Goal: Information Seeking & Learning: Find specific fact

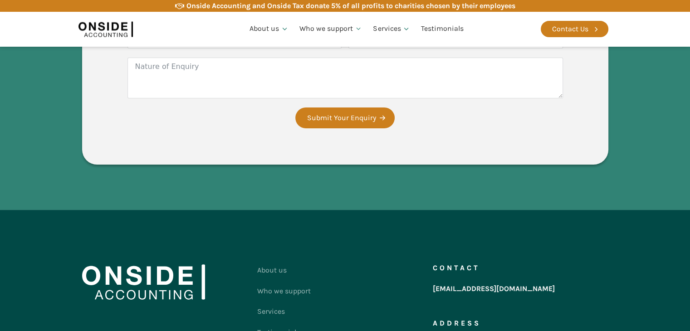
scroll to position [1782, 0]
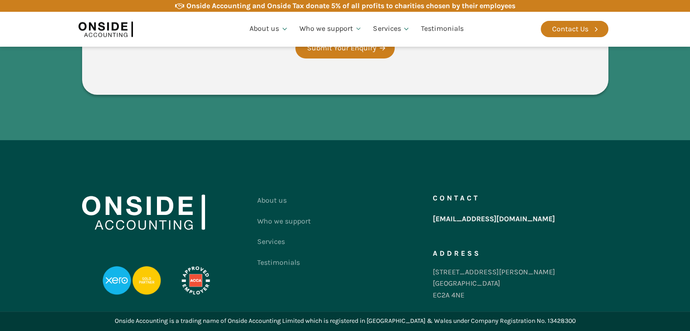
click at [548, 321] on div "Onside Accounting is a trading name of Onside Accounting Limited which is regis…" at bounding box center [345, 321] width 461 height 10
copy div "13428300"
drag, startPoint x: 183, startPoint y: 322, endPoint x: 123, endPoint y: 322, distance: 60.4
click at [123, 322] on div "Onside Accounting is a trading name of Onside Accounting Limited which is regis…" at bounding box center [345, 321] width 545 height 19
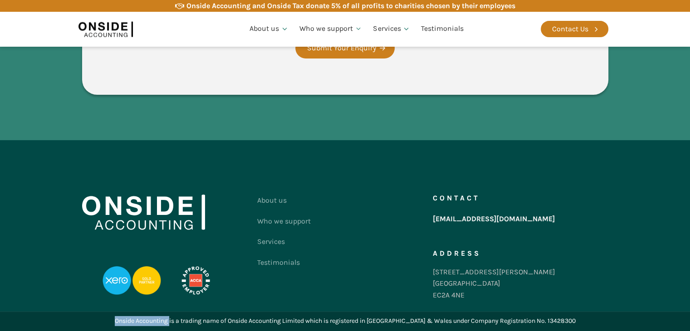
copy div "Onside Accounting"
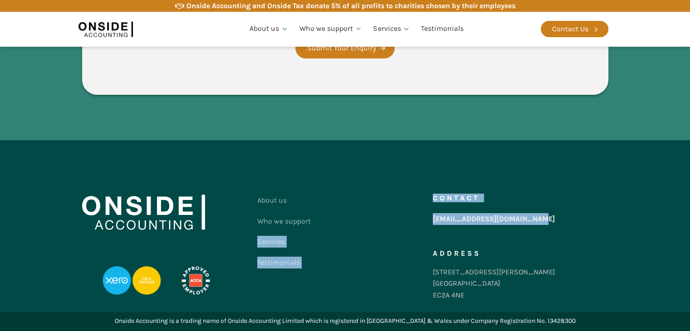
drag, startPoint x: 541, startPoint y: 218, endPoint x: 427, endPoint y: 223, distance: 114.5
click at [427, 223] on div "About us Who we support Services Testimonials Contact us Contact [EMAIL_ADDRESS…" at bounding box center [345, 250] width 527 height 120
click at [385, 229] on div "About us Who we support Services Testimonials Contact us" at bounding box center [345, 250] width 176 height 120
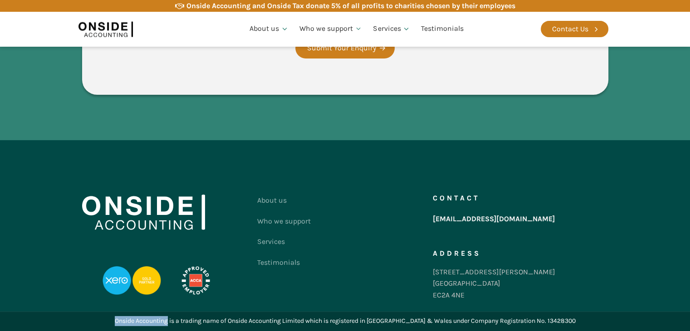
drag, startPoint x: 127, startPoint y: 323, endPoint x: 181, endPoint y: 325, distance: 54.1
click at [181, 325] on div "Onside Accounting is a trading name of Onside Accounting Limited which is regis…" at bounding box center [345, 321] width 545 height 19
copy div "Onside Accounting"
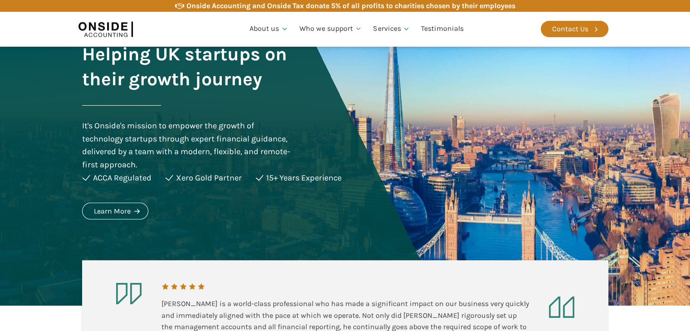
scroll to position [0, 0]
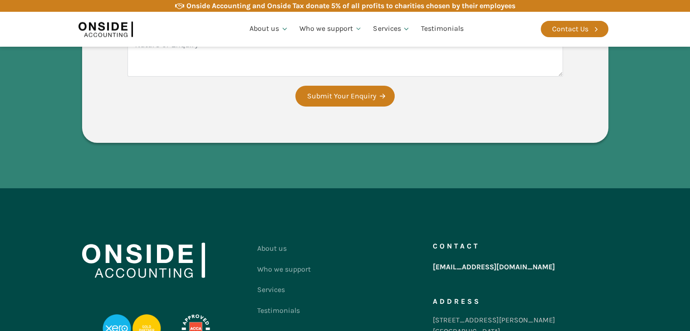
scroll to position [1782, 0]
